Goal: Contribute content: Add original content to the website for others to see

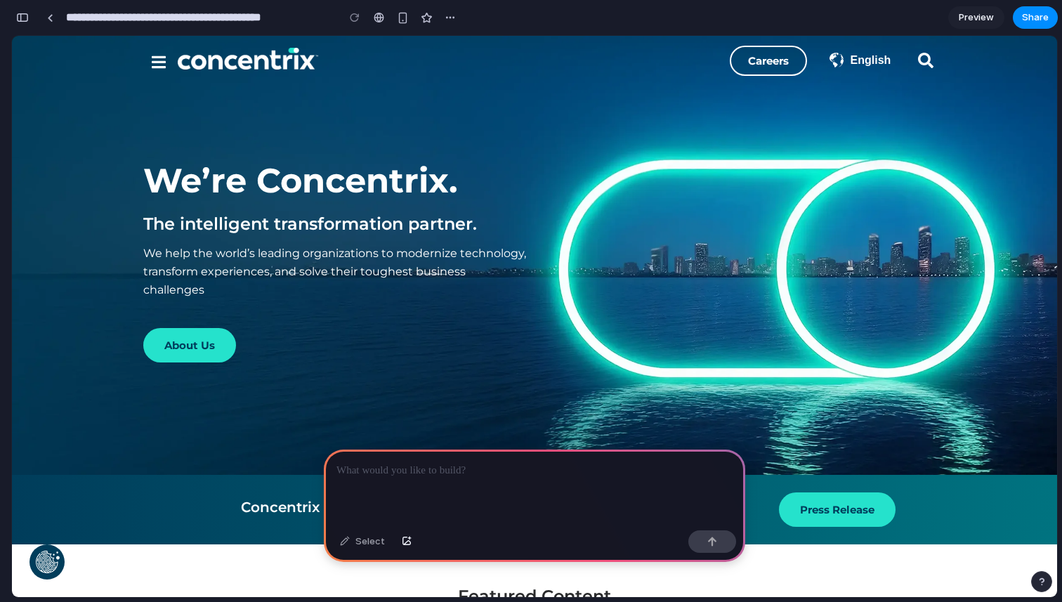
click at [407, 470] on p at bounding box center [535, 470] width 396 height 17
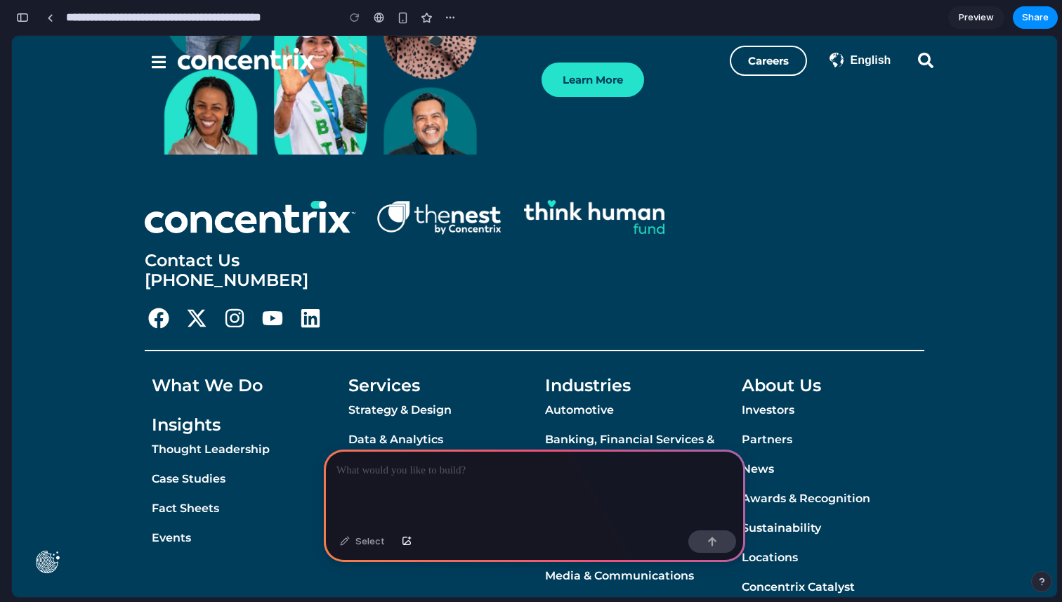
scroll to position [3407, 0]
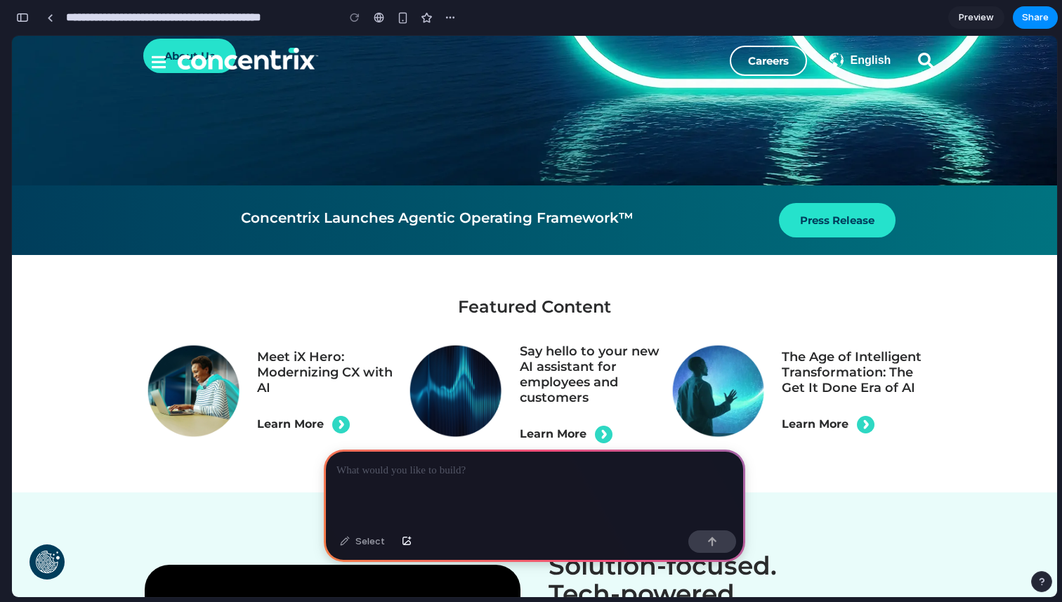
scroll to position [320, 0]
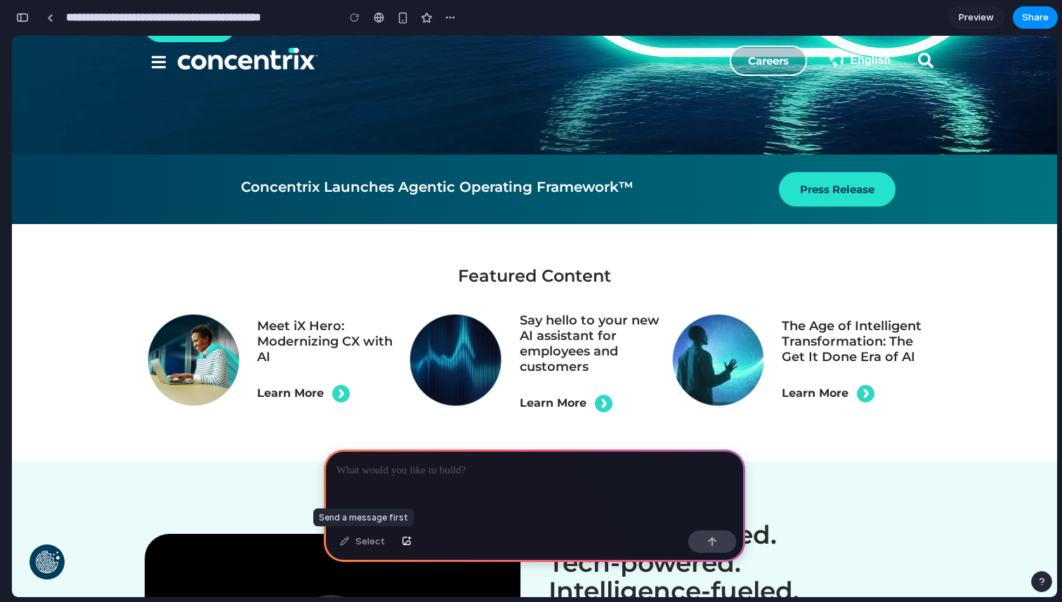
click at [376, 542] on div "Select" at bounding box center [362, 541] width 59 height 22
click at [375, 475] on p at bounding box center [535, 470] width 396 height 17
click at [370, 537] on div "Select" at bounding box center [362, 541] width 59 height 22
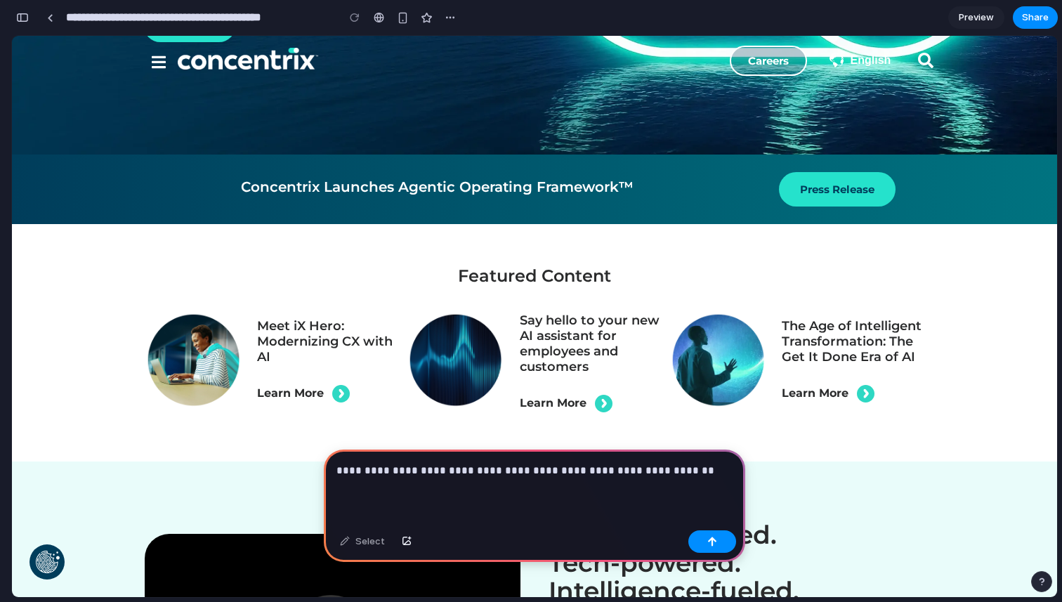
click at [480, 471] on p "**********" at bounding box center [535, 470] width 396 height 17
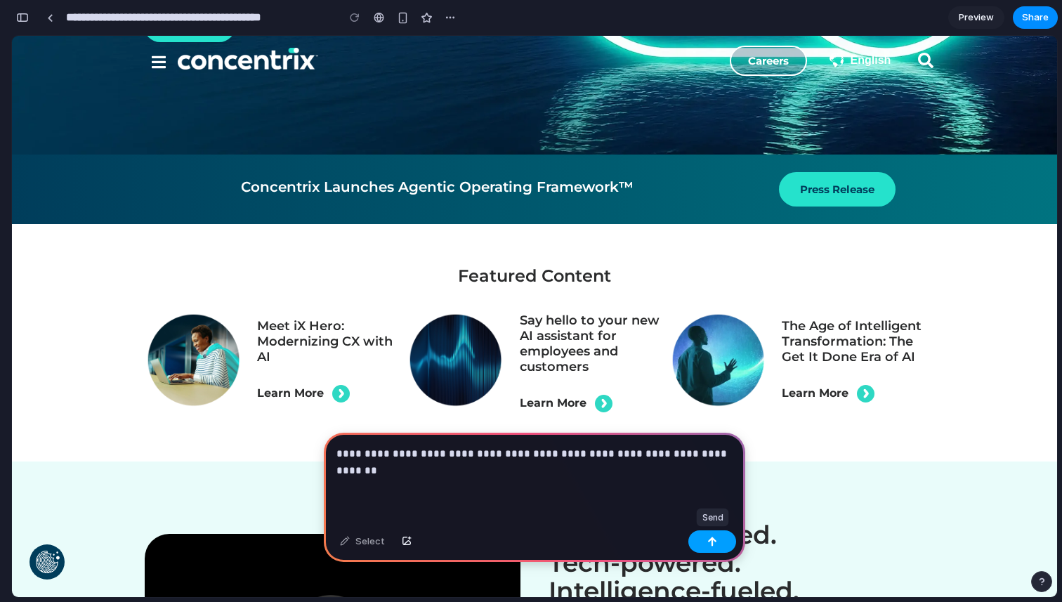
click at [721, 544] on button "button" at bounding box center [712, 541] width 48 height 22
